Goal: Navigation & Orientation: Find specific page/section

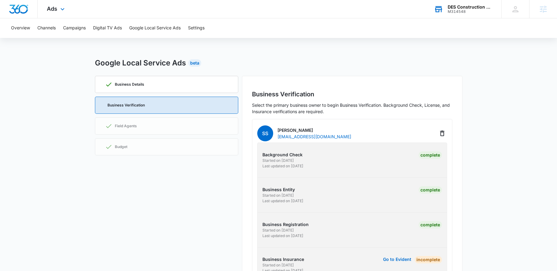
click at [458, 16] on div "DES Construction LLC M314548 Your Accounts View All" at bounding box center [463, 9] width 77 height 18
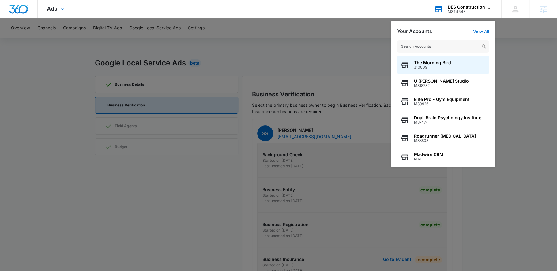
click at [445, 44] on input "text" at bounding box center [443, 46] width 92 height 12
type input "f"
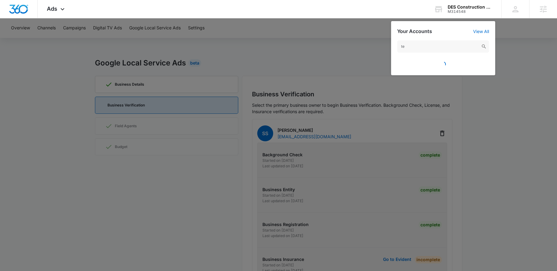
type input "t"
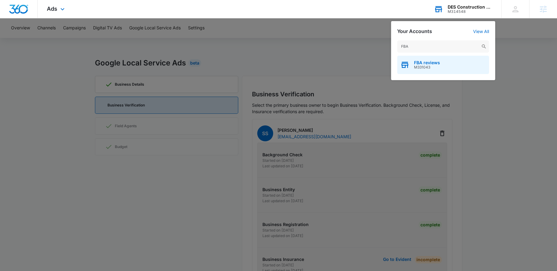
type input "FBA"
click at [444, 67] on div "FBA reviews M331043" at bounding box center [443, 65] width 92 height 18
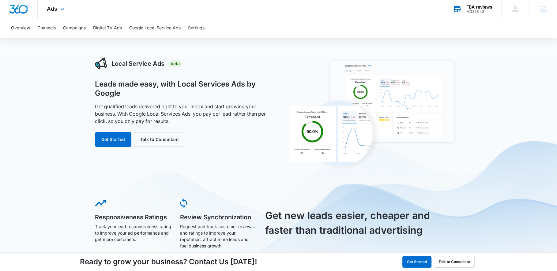
click at [58, 14] on div "Ads Apps Reputation Websites Forms CRM Email Social Shop Payments POS Content A…" at bounding box center [57, 9] width 38 height 18
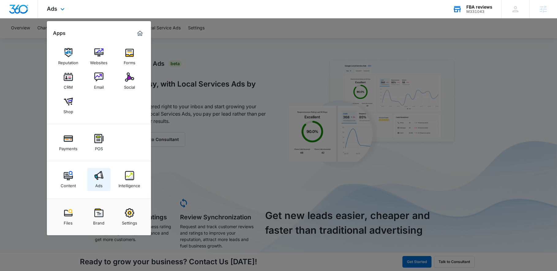
click at [95, 174] on img at bounding box center [98, 175] width 9 height 9
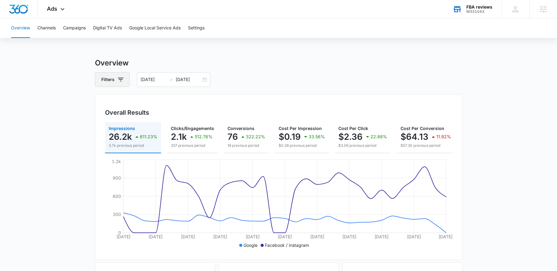
click at [123, 83] on icon "button" at bounding box center [120, 79] width 7 height 7
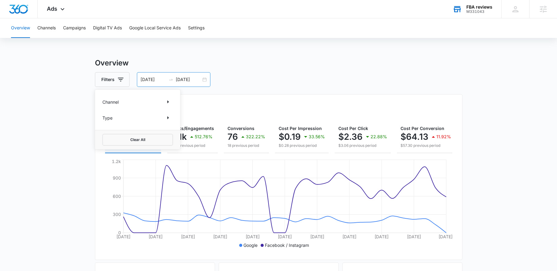
click at [163, 79] on input "[DATE]" at bounding box center [153, 79] width 25 height 7
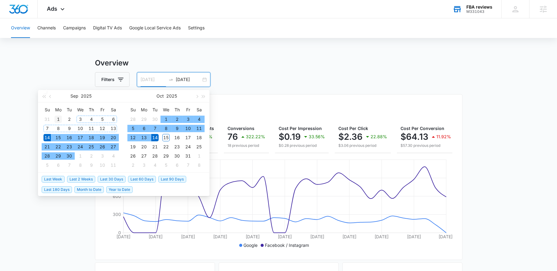
type input "[DATE]"
click at [60, 116] on div "1" at bounding box center [58, 119] width 7 height 7
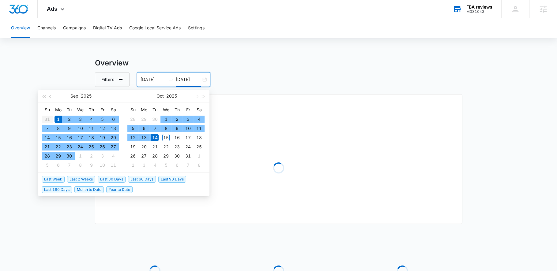
type input "[DATE]"
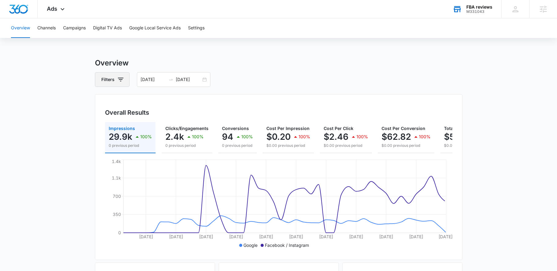
click at [126, 84] on button "Filters" at bounding box center [112, 79] width 35 height 15
click at [121, 105] on div "Channel" at bounding box center [137, 102] width 70 height 10
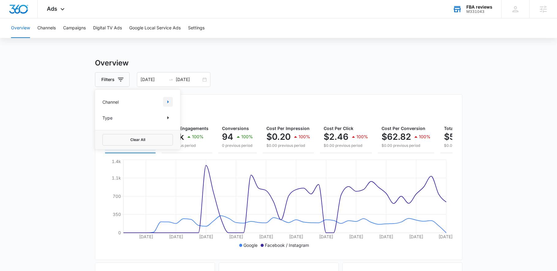
click at [171, 100] on icon "Show Channel filters" at bounding box center [167, 101] width 7 height 7
click at [108, 132] on label "Facebook / Instagram" at bounding box center [137, 132] width 70 height 6
click at [103, 132] on input "Facebook / Instagram" at bounding box center [102, 132] width 0 height 0
checkbox input "true"
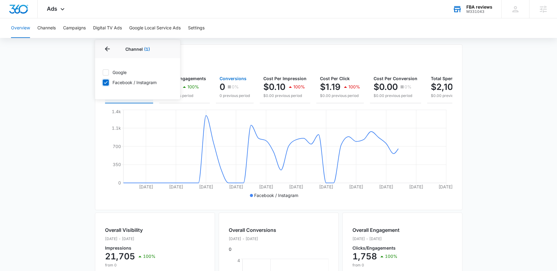
scroll to position [51, 0]
click at [248, 62] on div "Overall Results" at bounding box center [278, 62] width 347 height 9
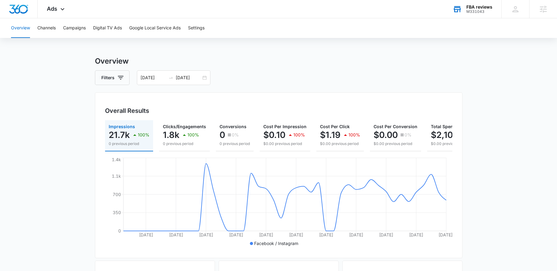
scroll to position [0, 0]
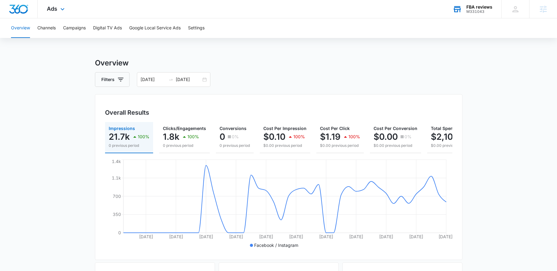
click at [69, 10] on div "Ads Apps Reputation Websites Forms CRM Email Social Shop Payments POS Content A…" at bounding box center [57, 9] width 38 height 18
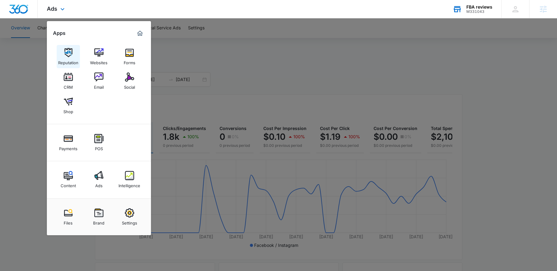
click at [66, 46] on link "Reputation" at bounding box center [68, 56] width 23 height 23
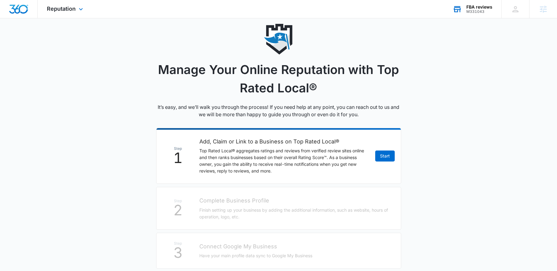
scroll to position [15, 0]
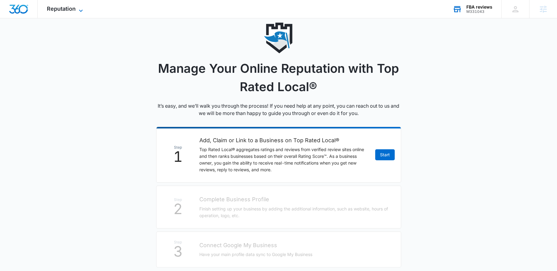
click at [79, 7] on icon at bounding box center [80, 10] width 7 height 7
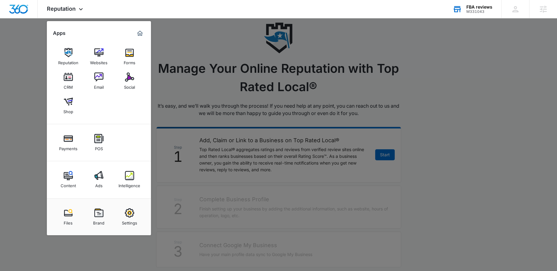
click at [447, 121] on div at bounding box center [278, 135] width 557 height 271
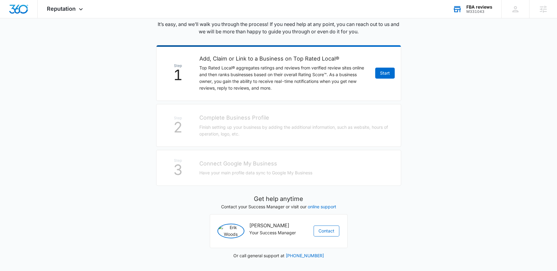
scroll to position [0, 0]
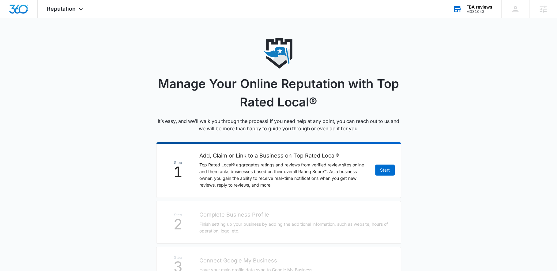
click at [471, 14] on div "FBA reviews M331043 Your Accounts View All" at bounding box center [473, 9] width 58 height 18
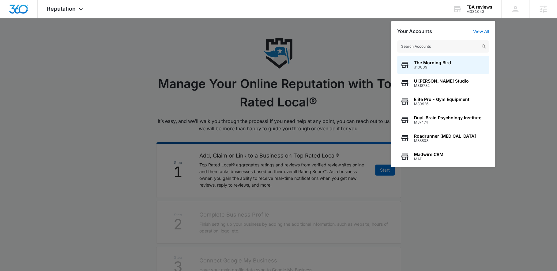
click at [447, 46] on input "text" at bounding box center [443, 46] width 92 height 12
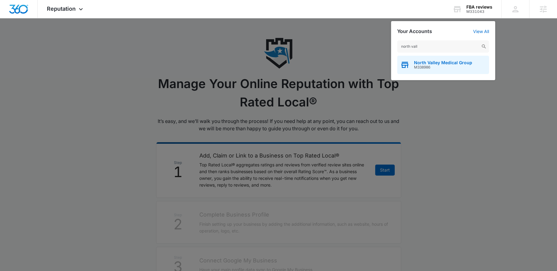
type input "north vall"
click at [453, 63] on span "North Valley Medical Group" at bounding box center [443, 62] width 58 height 5
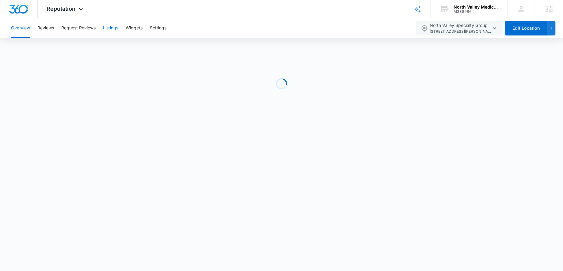
click at [105, 26] on button "Listings" at bounding box center [110, 28] width 15 height 20
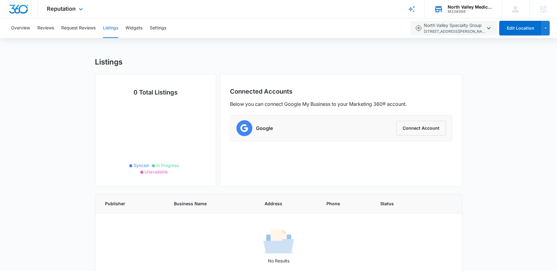
click at [458, 13] on div "M338986" at bounding box center [470, 11] width 45 height 4
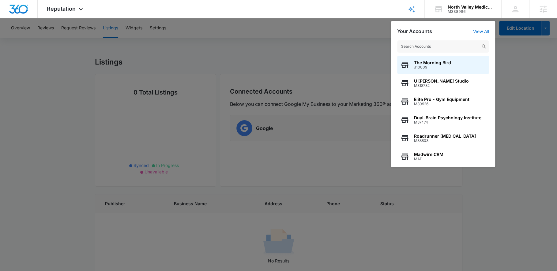
click at [447, 45] on input "text" at bounding box center [443, 46] width 92 height 12
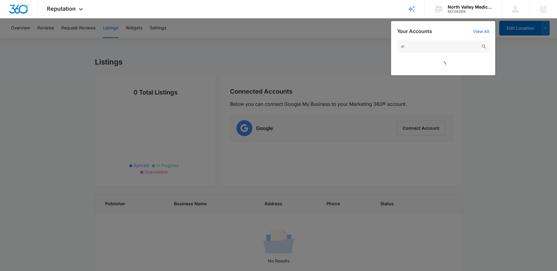
type input "e"
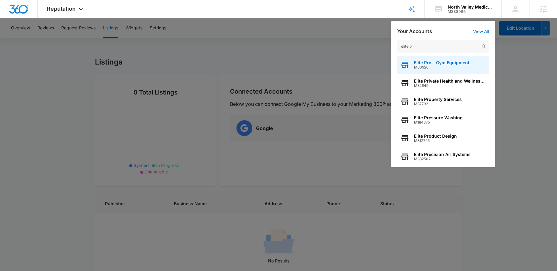
type input "elite pr"
click at [448, 67] on span "M30926" at bounding box center [441, 67] width 55 height 4
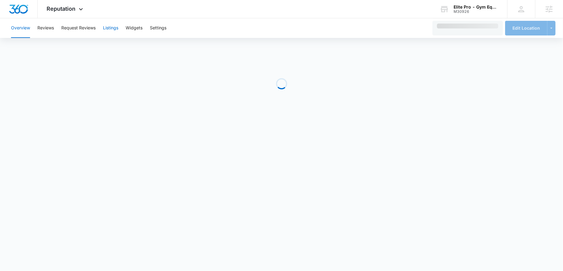
click at [115, 28] on button "Listings" at bounding box center [110, 28] width 15 height 20
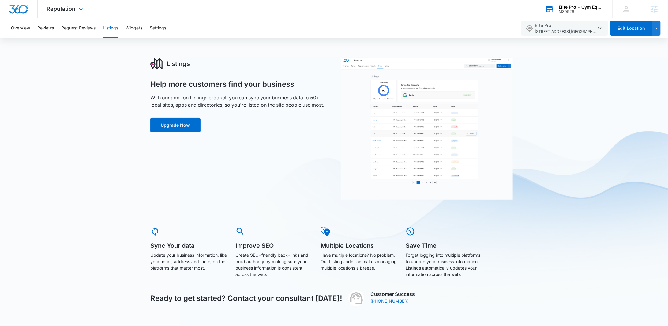
click at [557, 10] on div "M30926" at bounding box center [581, 11] width 45 height 4
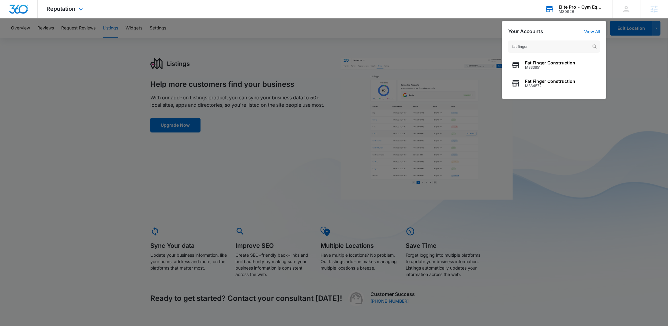
drag, startPoint x: 545, startPoint y: 47, endPoint x: 509, endPoint y: 46, distance: 35.5
click at [509, 46] on input "fat finger" at bounding box center [554, 46] width 92 height 12
type input "DES construction"
click at [537, 62] on span "DES Construction LLC" at bounding box center [548, 62] width 47 height 5
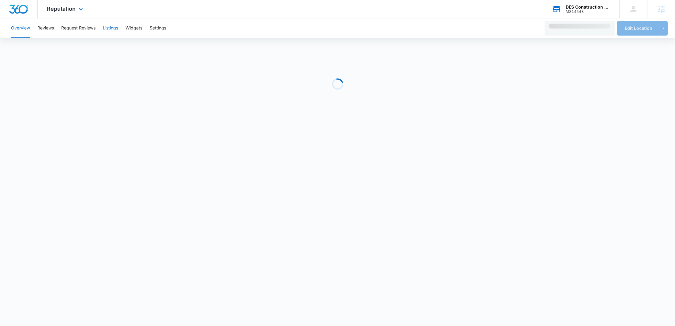
click at [111, 31] on button "Listings" at bounding box center [110, 28] width 15 height 20
